Goal: Task Accomplishment & Management: Use online tool/utility

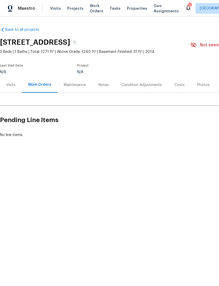
click at [131, 9] on span "Properties" at bounding box center [137, 8] width 21 height 5
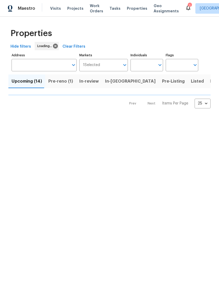
click at [22, 65] on input "Address" at bounding box center [40, 65] width 57 height 12
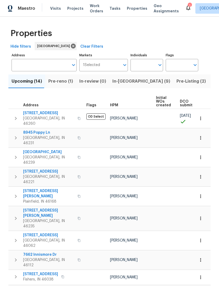
click at [20, 67] on input "text" at bounding box center [40, 65] width 57 height 12
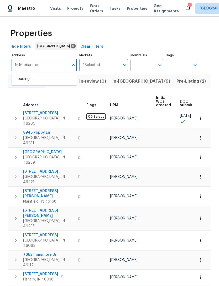
type input "1616 briarstone"
click at [29, 79] on li "[STREET_ADDRESS]" at bounding box center [44, 79] width 65 height 9
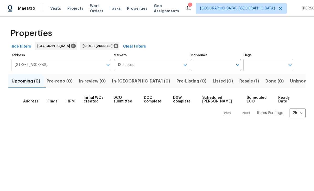
click at [219, 82] on span "Resale (1)" at bounding box center [249, 81] width 20 height 7
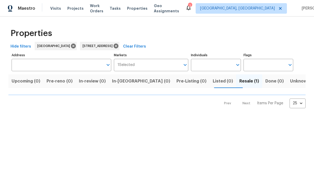
type input "[STREET_ADDRESS]"
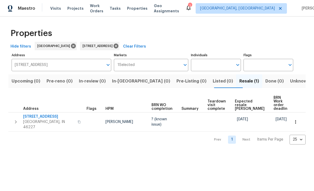
click at [36, 114] on span "[STREET_ADDRESS]" at bounding box center [48, 116] width 51 height 5
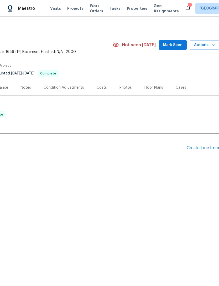
scroll to position [0, 78]
click at [201, 148] on div "Create Line Item" at bounding box center [203, 148] width 32 height 5
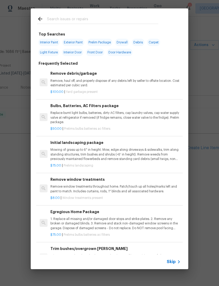
click at [174, 262] on span "Skip" at bounding box center [171, 261] width 9 height 5
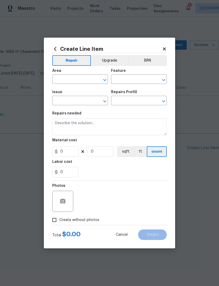
click at [158, 59] on button "BRN" at bounding box center [147, 60] width 39 height 11
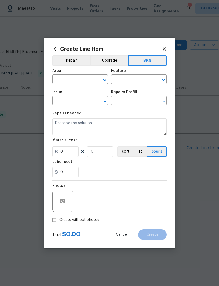
click at [63, 63] on button "Repair" at bounding box center [71, 60] width 38 height 11
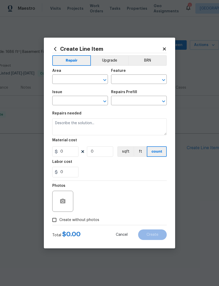
click at [60, 81] on input "text" at bounding box center [72, 80] width 41 height 8
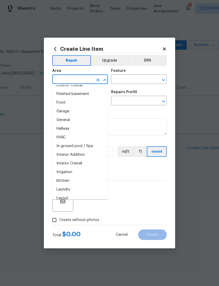
scroll to position [146, 0]
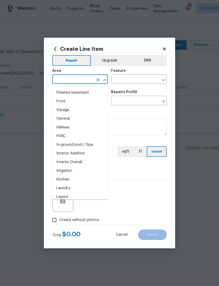
click at [59, 162] on li "Interior Overall" at bounding box center [80, 162] width 56 height 9
type input "Interior Overall"
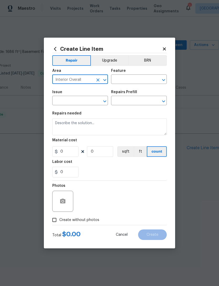
click at [142, 78] on input "text" at bounding box center [131, 80] width 41 height 8
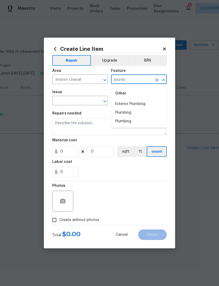
click at [137, 112] on li "Plumbing" at bounding box center [139, 112] width 56 height 9
type input "Plumbing"
click at [61, 102] on input "text" at bounding box center [72, 101] width 41 height 8
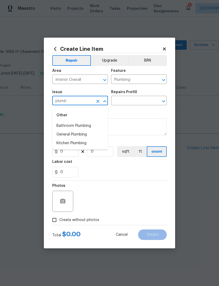
click at [62, 133] on li "General Plumbing" at bounding box center [80, 134] width 56 height 9
type input "General Plumbing"
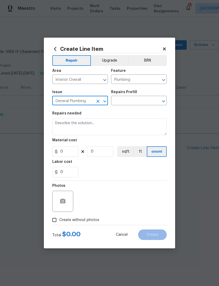
click at [147, 98] on input "text" at bounding box center [131, 101] width 41 height 8
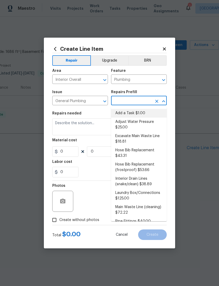
click at [147, 110] on li "Add a Task $1.00" at bounding box center [139, 113] width 56 height 9
type input "Add a Task $1.00"
type textarea "HPM to detail"
type input "1"
type input "Add a Task $1.00"
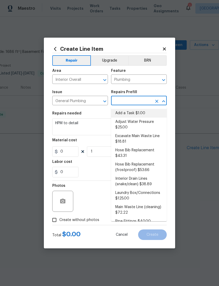
type input "1"
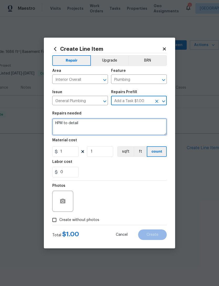
click at [57, 121] on textarea "HPM to detail" at bounding box center [109, 126] width 115 height 17
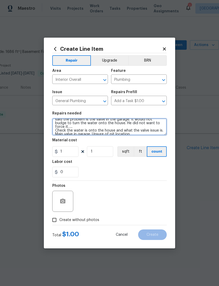
scroll to position [7, 0]
type textarea "Water is off, but it may not be a service issue, the inspector said the problem…"
click at [151, 172] on div "0" at bounding box center [109, 172] width 115 height 11
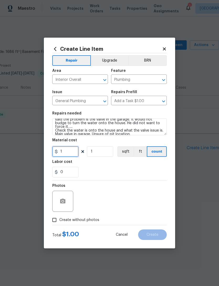
click at [70, 148] on input "1" at bounding box center [65, 151] width 26 height 11
click at [98, 154] on input "1" at bounding box center [100, 151] width 26 height 11
type input "100"
click at [152, 168] on div "0" at bounding box center [109, 172] width 115 height 11
click at [56, 217] on input "Create without photos" at bounding box center [54, 220] width 10 height 10
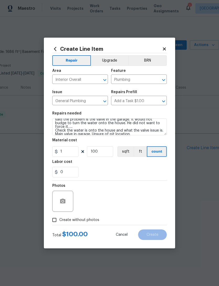
checkbox input "true"
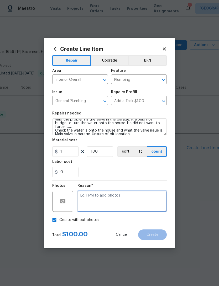
click at [89, 192] on textarea at bounding box center [122, 201] width 89 height 21
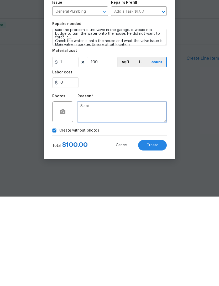
type textarea "Slack"
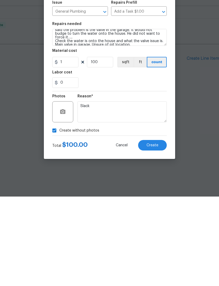
click at [160, 229] on button "Create" at bounding box center [152, 234] width 29 height 11
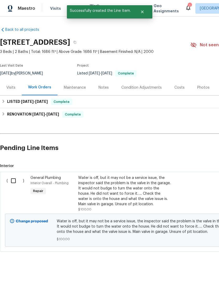
scroll to position [0, 0]
click at [13, 180] on input "checkbox" at bounding box center [15, 180] width 15 height 11
checkbox input "true"
click at [191, 274] on span "Create Work Order" at bounding box center [189, 273] width 35 height 7
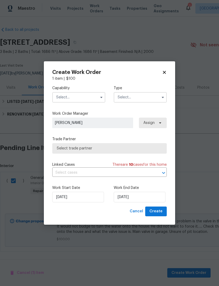
click at [58, 101] on input "text" at bounding box center [78, 97] width 53 height 11
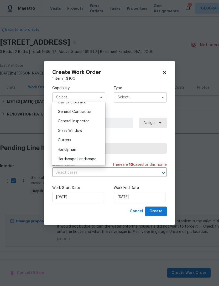
scroll to position [248, 0]
click at [62, 112] on span "General Contractor" at bounding box center [75, 113] width 34 height 4
type input "General Contractor"
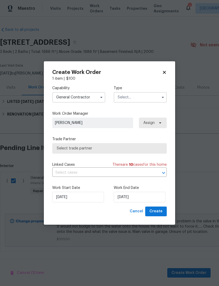
click at [147, 94] on input "text" at bounding box center [140, 97] width 53 height 11
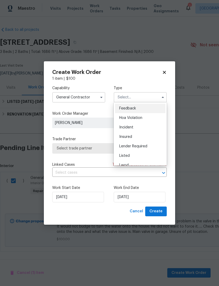
click at [140, 152] on div "Listed" at bounding box center [140, 155] width 51 height 9
type input "Listed"
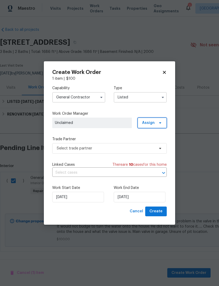
click at [153, 122] on span "Assign" at bounding box center [148, 122] width 13 height 5
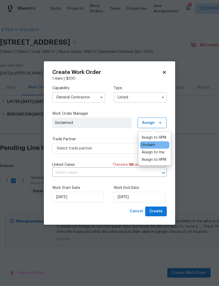
click at [164, 153] on div "Assign to me" at bounding box center [153, 152] width 23 height 5
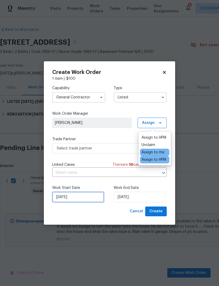
click at [63, 197] on input "[DATE]" at bounding box center [78, 197] width 52 height 11
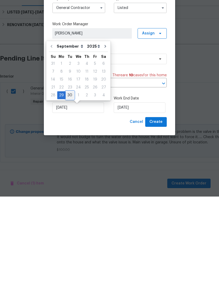
click at [69, 181] on div "30" at bounding box center [70, 184] width 8 height 7
type input "[DATE]"
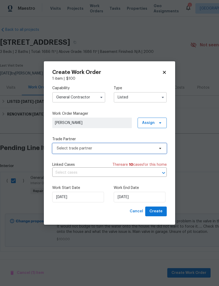
click at [62, 150] on span "Select trade partner" at bounding box center [106, 148] width 98 height 5
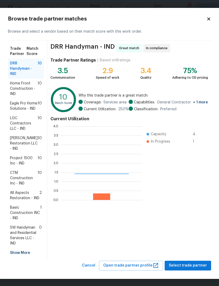
scroll to position [74, 82]
click at [17, 70] on span "DRR Handyman - IND" at bounding box center [24, 69] width 28 height 16
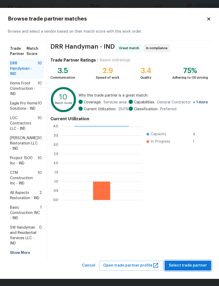
click at [191, 269] on span "Select trade partner" at bounding box center [188, 265] width 38 height 7
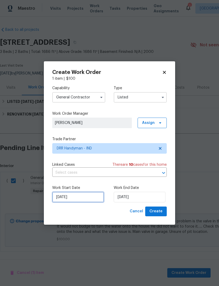
click at [60, 197] on input "[DATE]" at bounding box center [78, 197] width 52 height 11
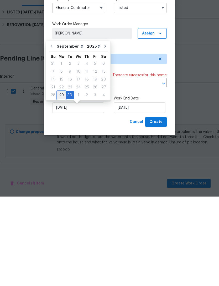
click at [62, 181] on div "29" at bounding box center [61, 184] width 8 height 7
type input "[DATE]"
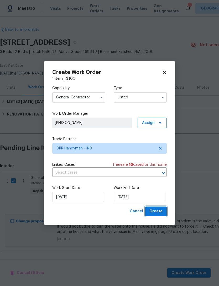
click at [162, 212] on span "Create" at bounding box center [156, 211] width 13 height 7
checkbox input "false"
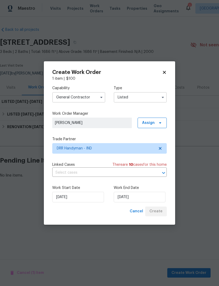
scroll to position [0, 0]
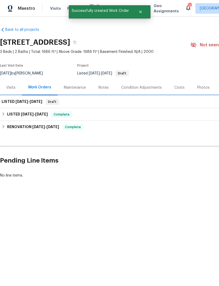
click at [22, 106] on div "LISTED 9/29/25 - 9/30/25 Draft" at bounding box center [148, 102] width 297 height 13
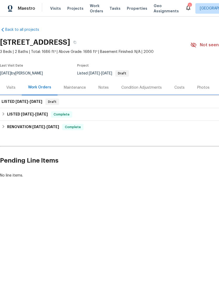
click at [12, 100] on h6 "LISTED 9/29/25 - 9/30/25" at bounding box center [22, 102] width 41 height 6
click at [22, 103] on span "[DATE]" at bounding box center [22, 102] width 13 height 4
click at [28, 102] on span "[DATE]" at bounding box center [22, 102] width 13 height 4
click at [58, 101] on span "Draft" at bounding box center [52, 101] width 13 height 5
click at [25, 100] on span "[DATE]" at bounding box center [22, 102] width 13 height 4
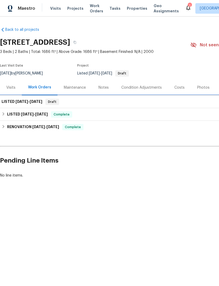
click at [31, 102] on span "9/29/25 - 9/30/25" at bounding box center [29, 102] width 27 height 4
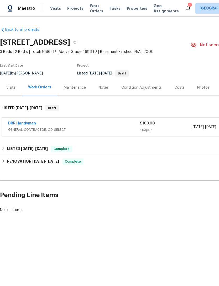
click at [19, 123] on link "DRR Handyman" at bounding box center [22, 124] width 28 height 4
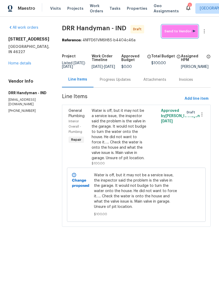
click at [184, 33] on span "Send to Vendor" at bounding box center [180, 31] width 31 height 6
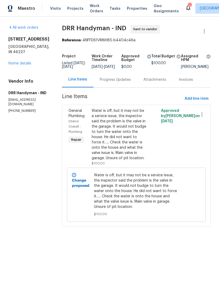
click at [17, 65] on link "Home details" at bounding box center [19, 64] width 23 height 4
